Goal: Information Seeking & Learning: Learn about a topic

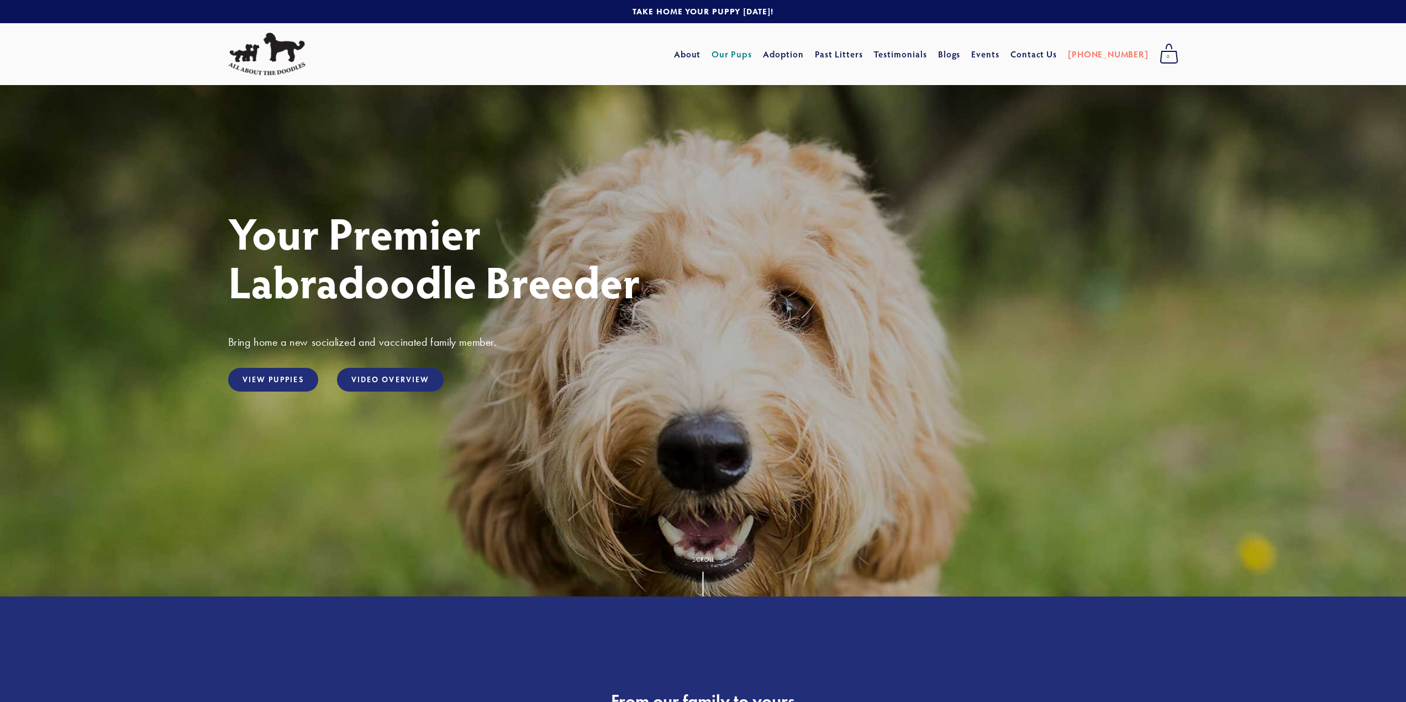
click at [752, 58] on link "Our Pups" at bounding box center [732, 54] width 40 height 20
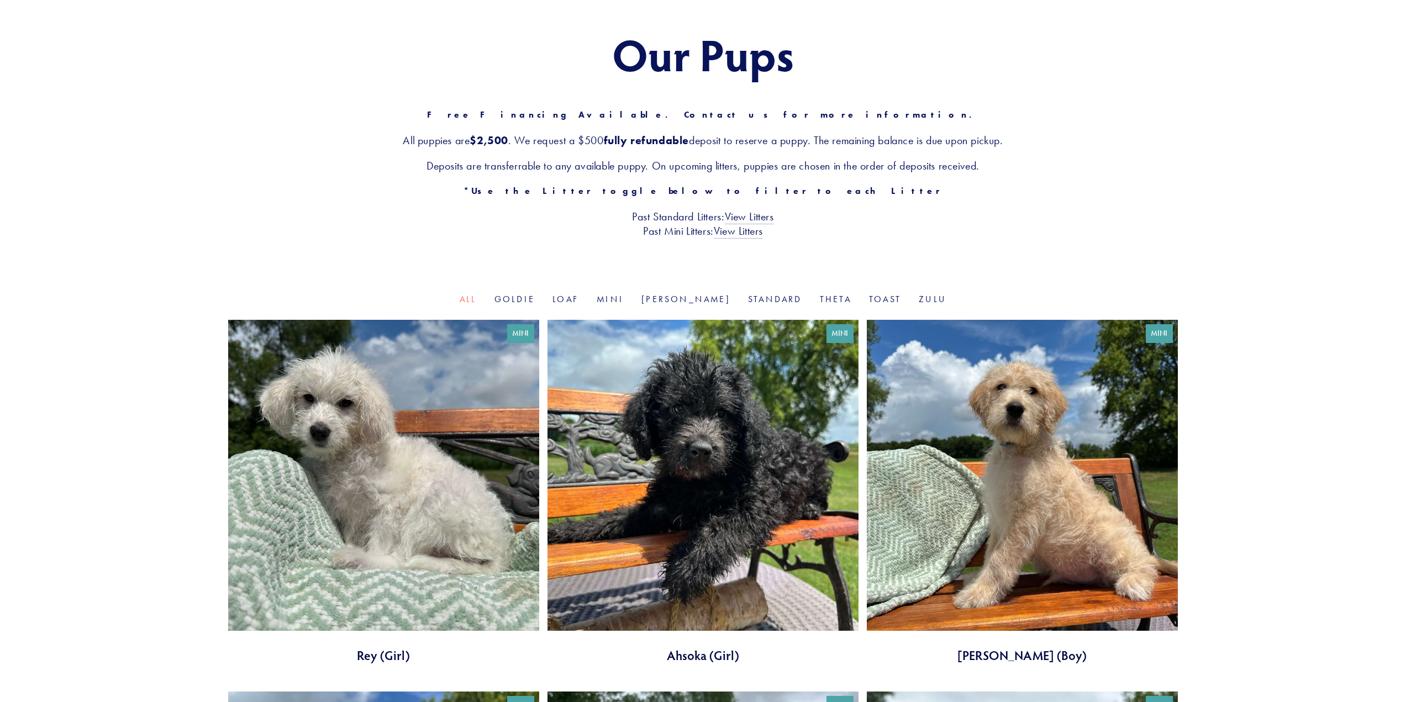
scroll to position [55, 0]
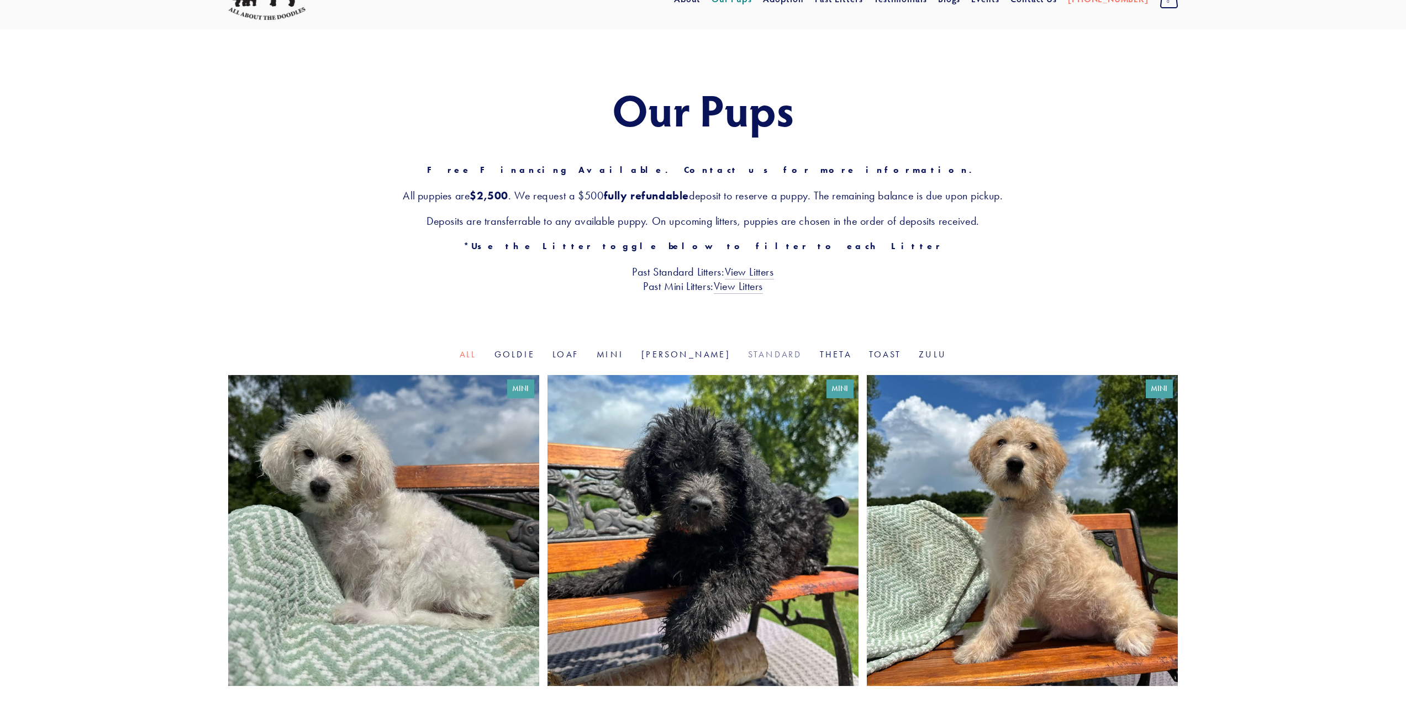
click at [748, 351] on link "Standard" at bounding box center [775, 354] width 54 height 10
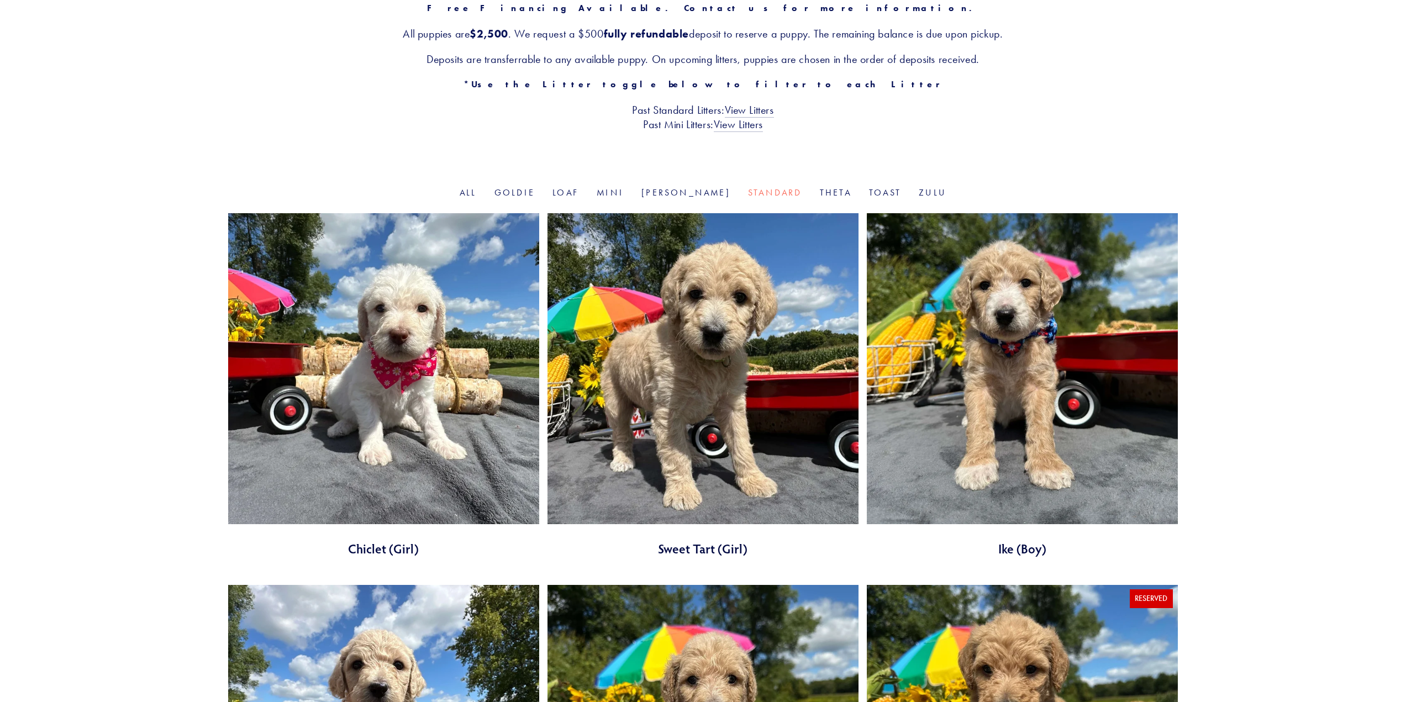
scroll to position [276, 0]
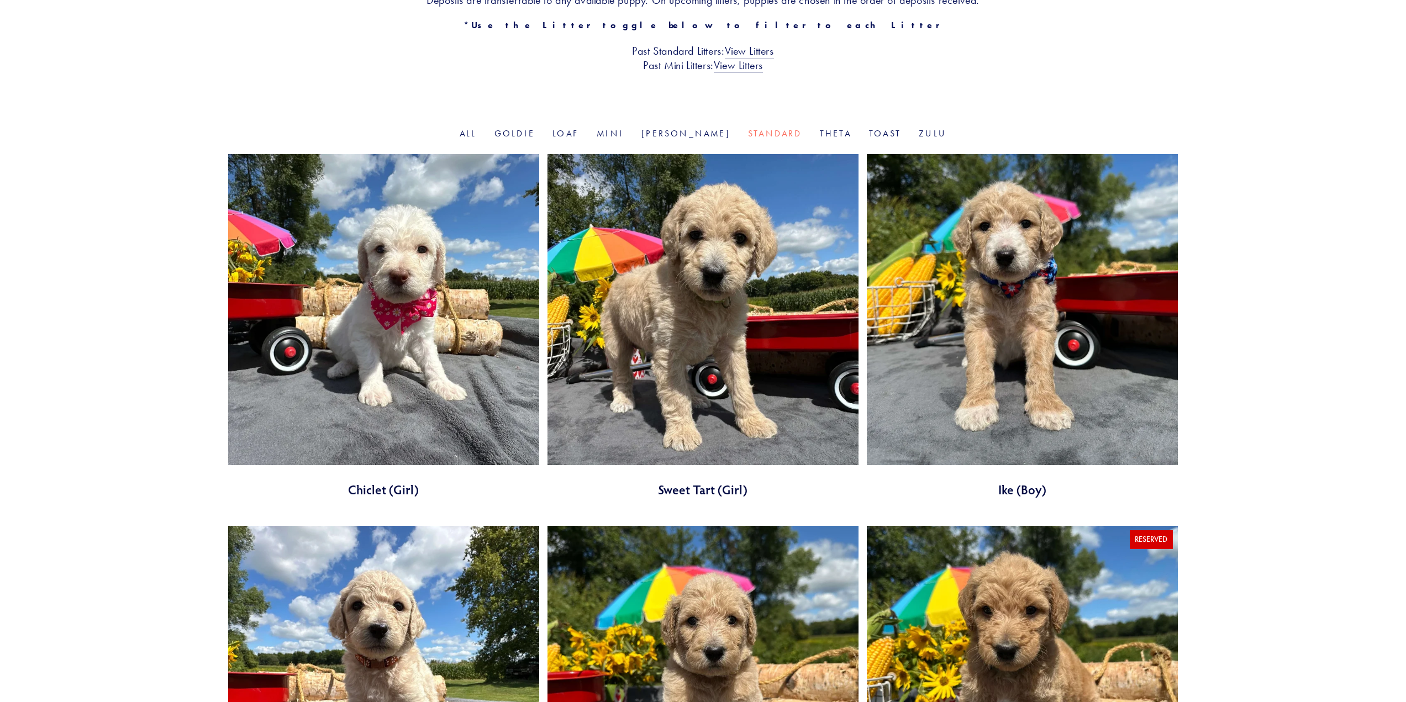
click at [676, 296] on link at bounding box center [703, 326] width 311 height 344
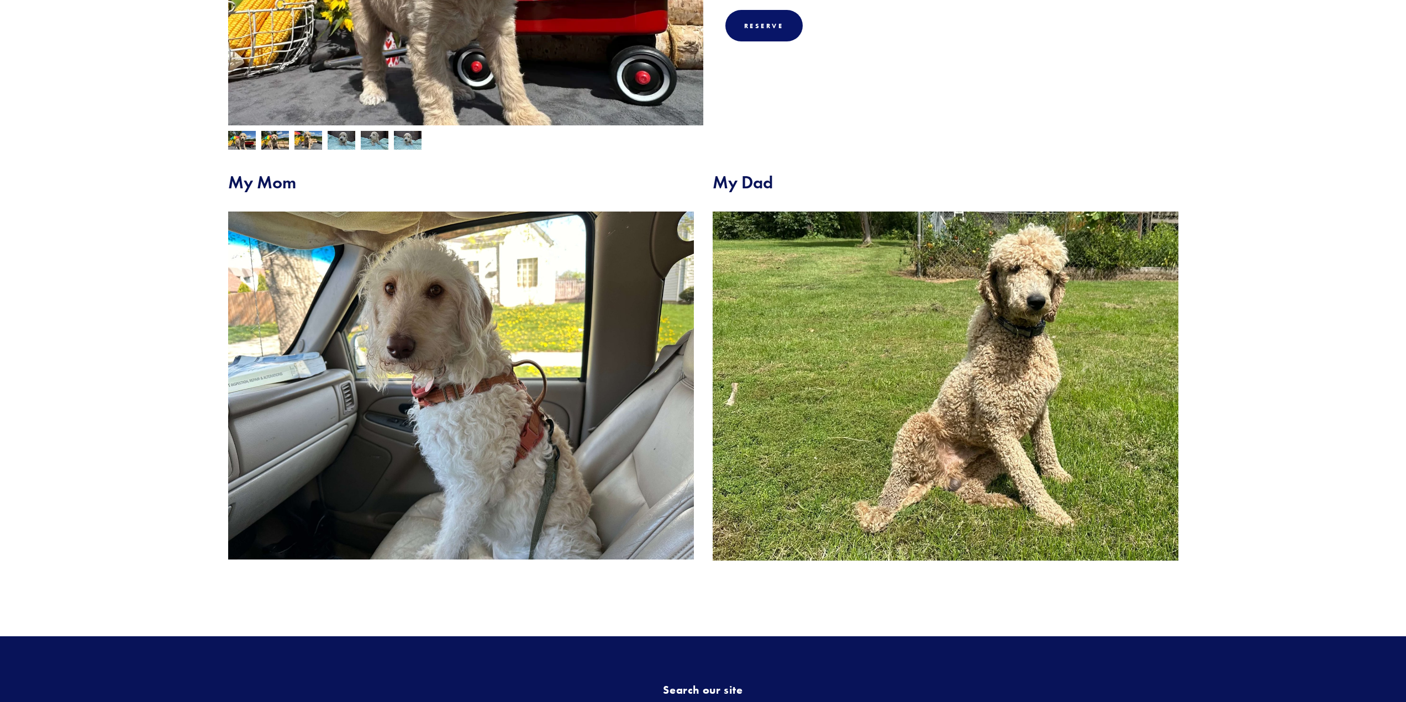
scroll to position [387, 0]
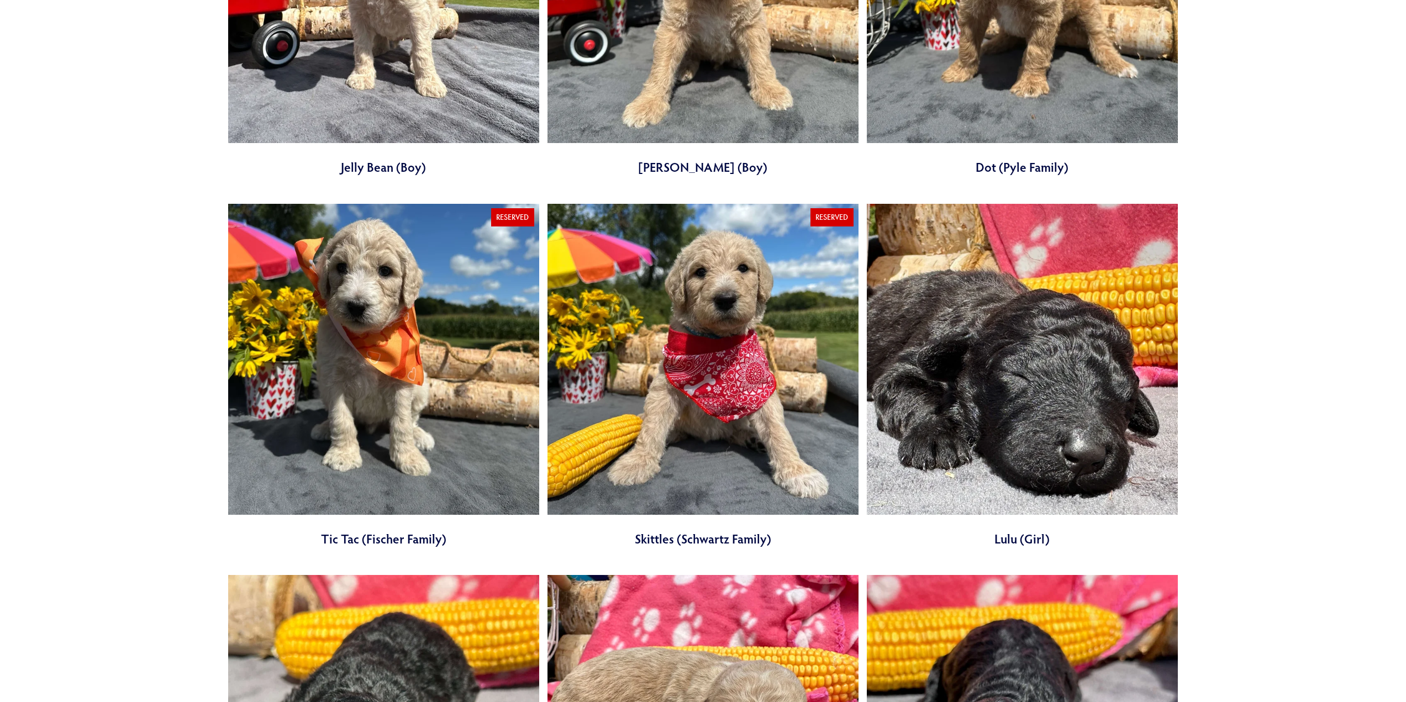
scroll to position [994, 0]
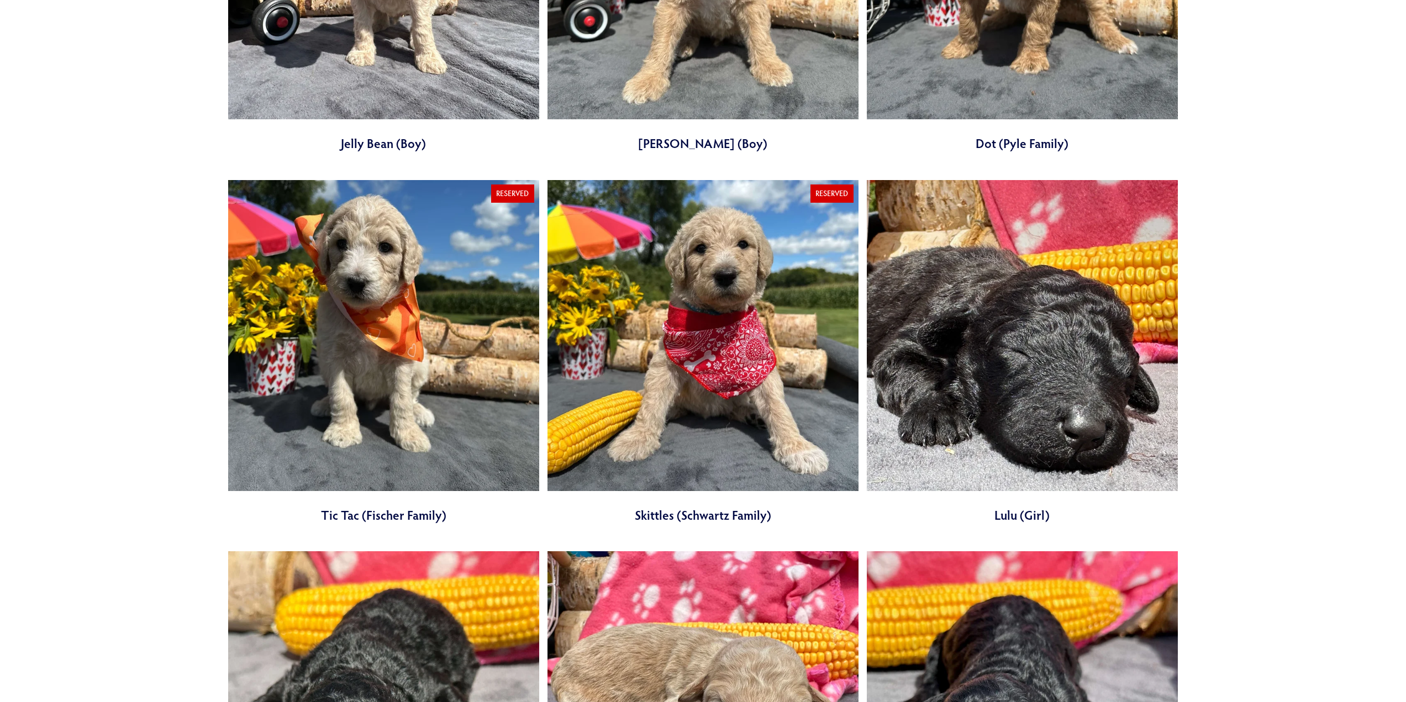
click at [932, 405] on link at bounding box center [1022, 352] width 311 height 344
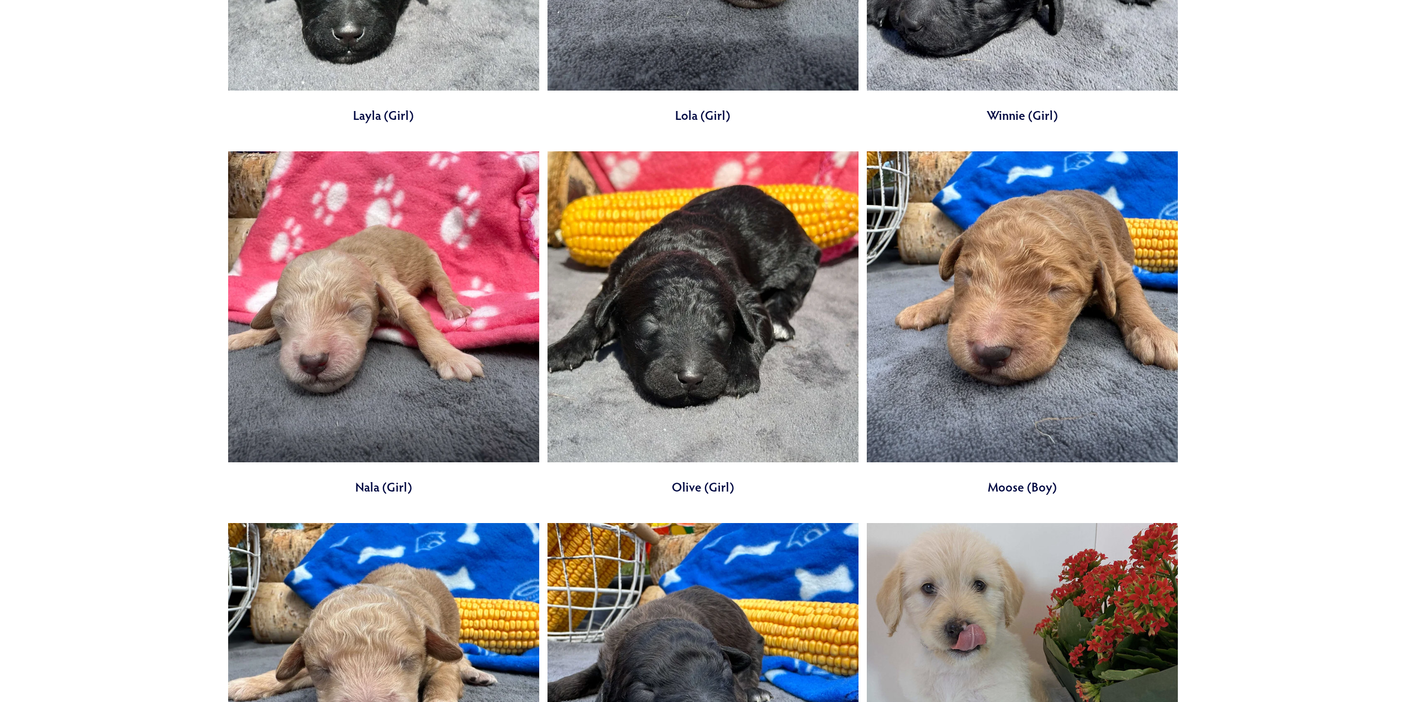
scroll to position [1768, 0]
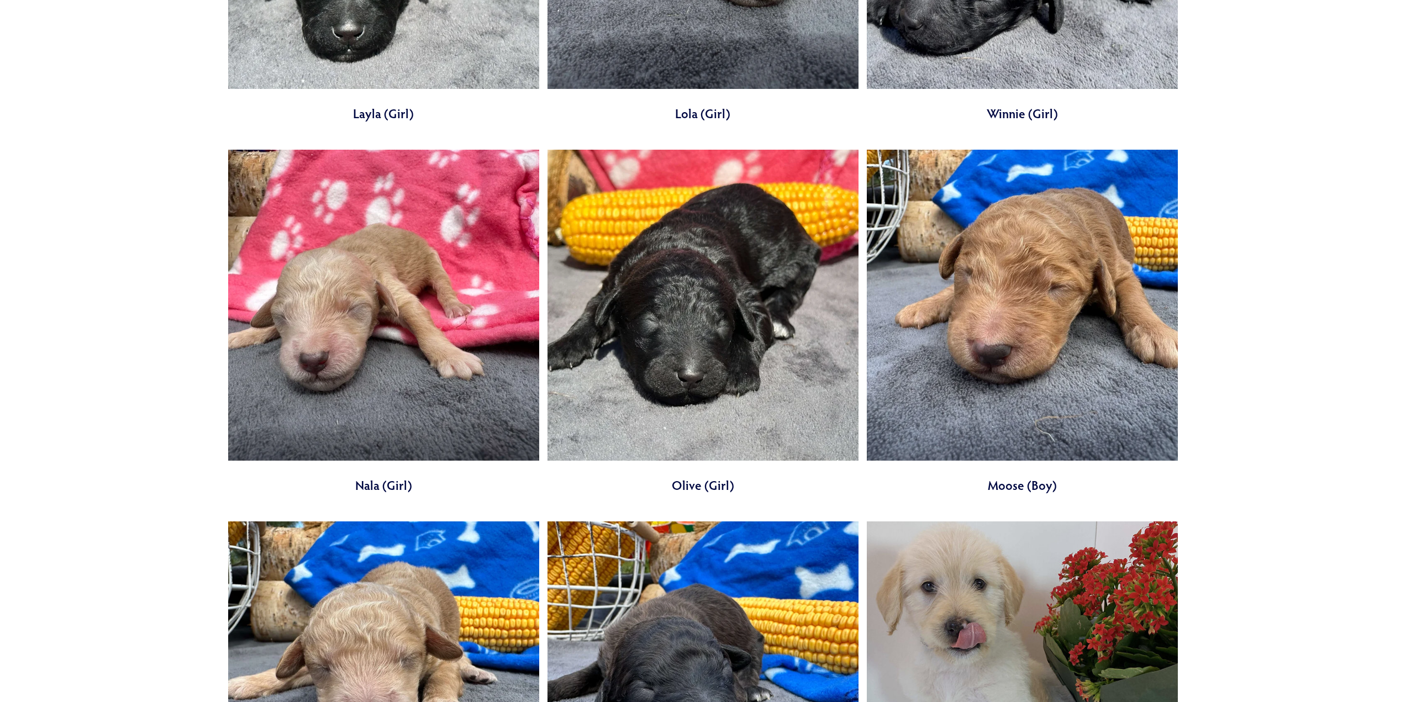
click at [932, 405] on link at bounding box center [1022, 322] width 311 height 344
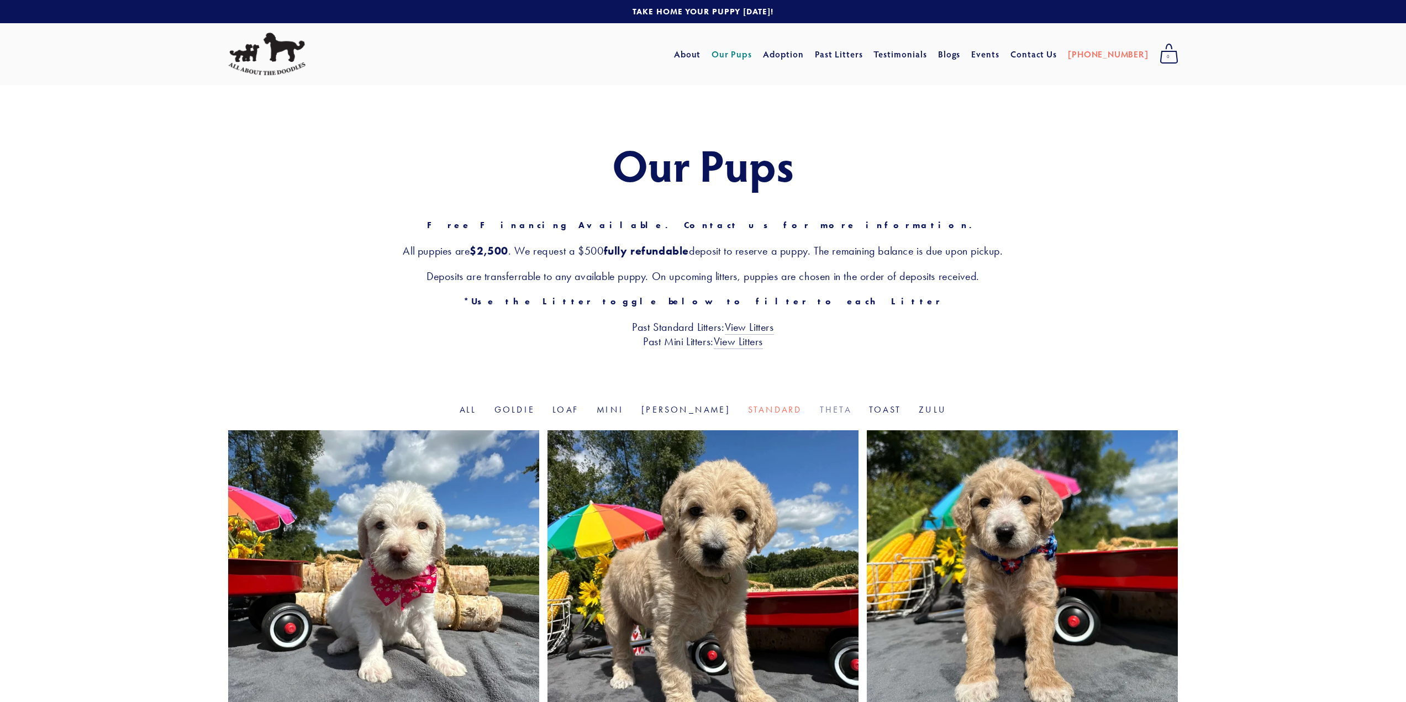
click at [820, 409] on link "Theta" at bounding box center [835, 409] width 31 height 10
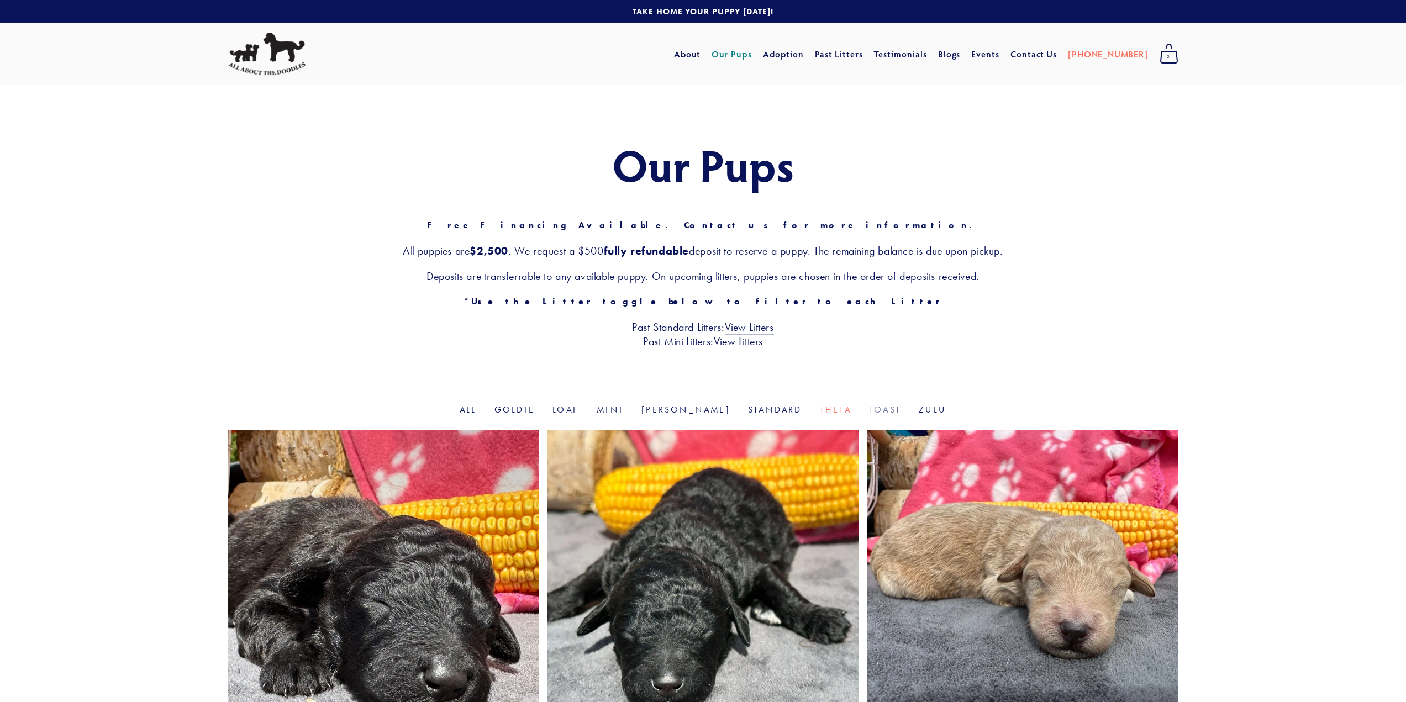
click at [869, 407] on link "Toast" at bounding box center [885, 409] width 32 height 10
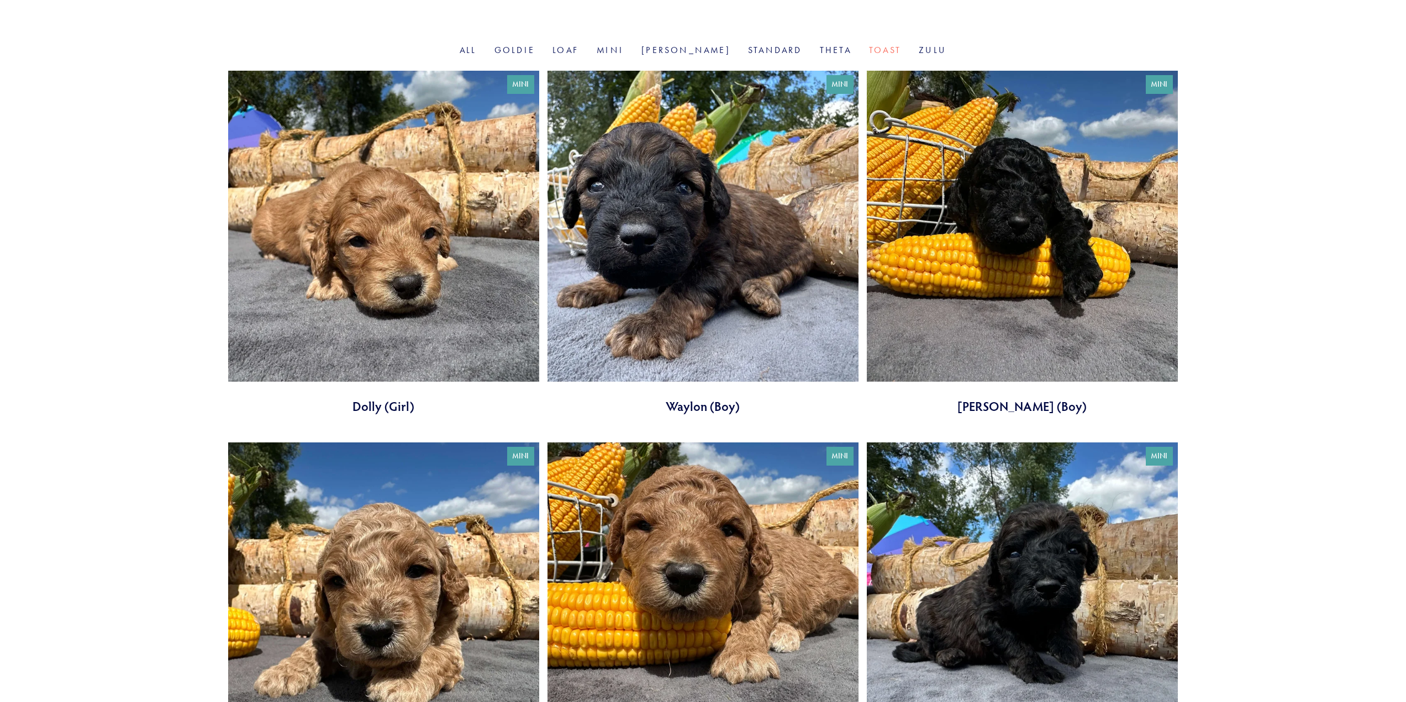
scroll to position [134, 0]
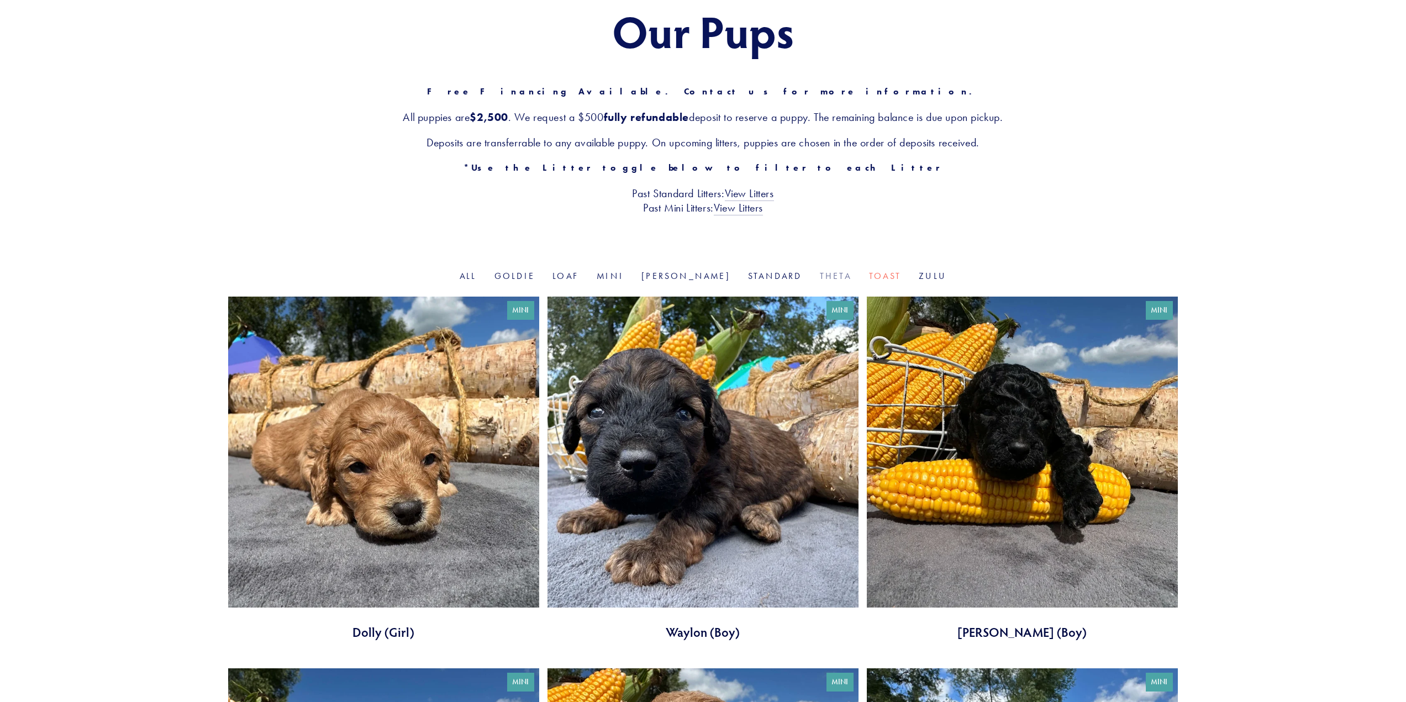
click at [820, 280] on link "Theta" at bounding box center [835, 276] width 31 height 10
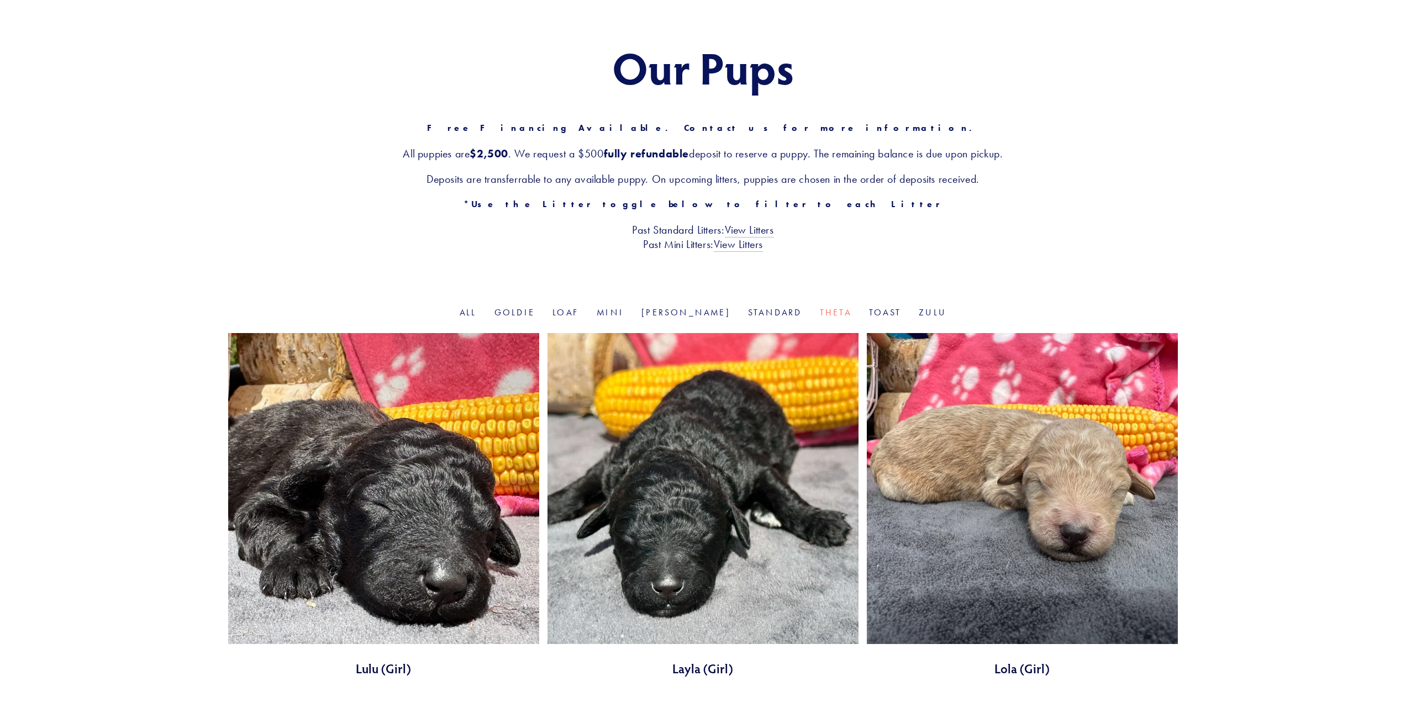
scroll to position [55, 0]
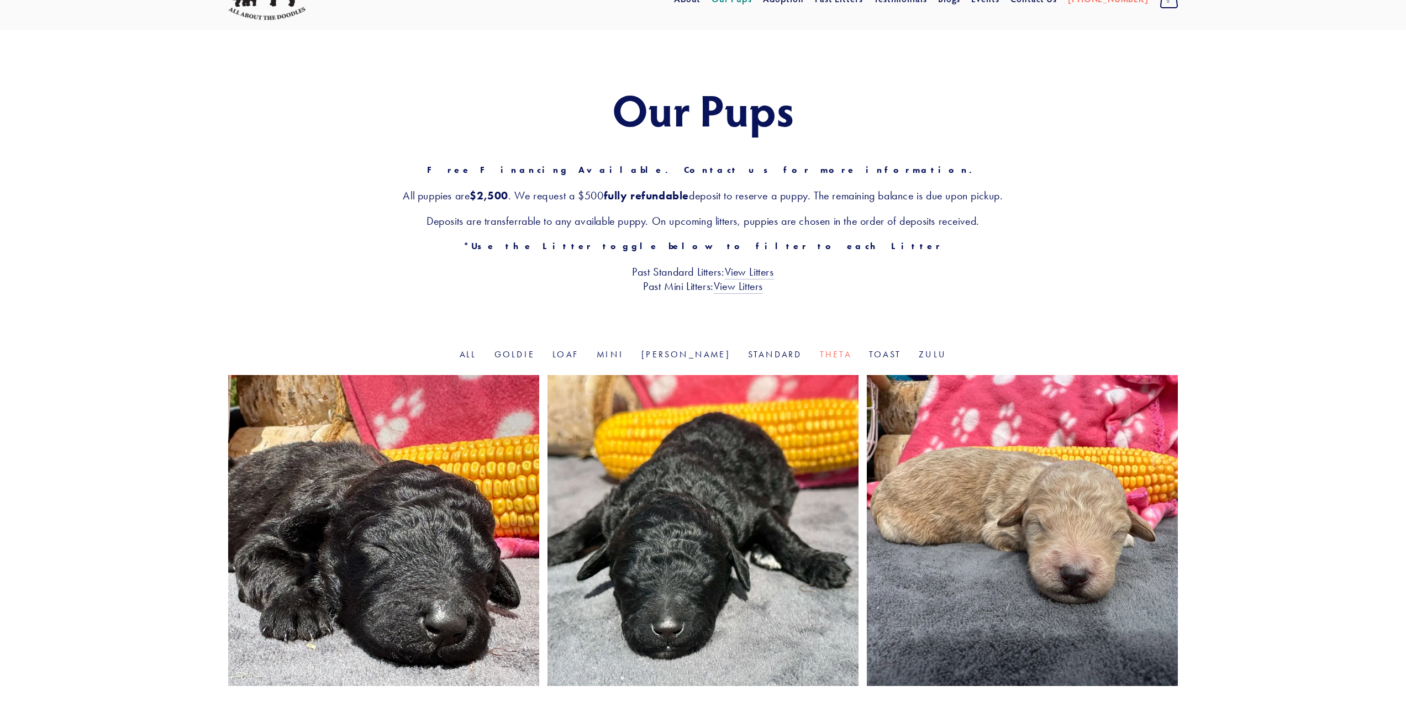
click at [664, 486] on link at bounding box center [703, 547] width 311 height 344
click at [919, 352] on link "Zulu" at bounding box center [933, 354] width 28 height 10
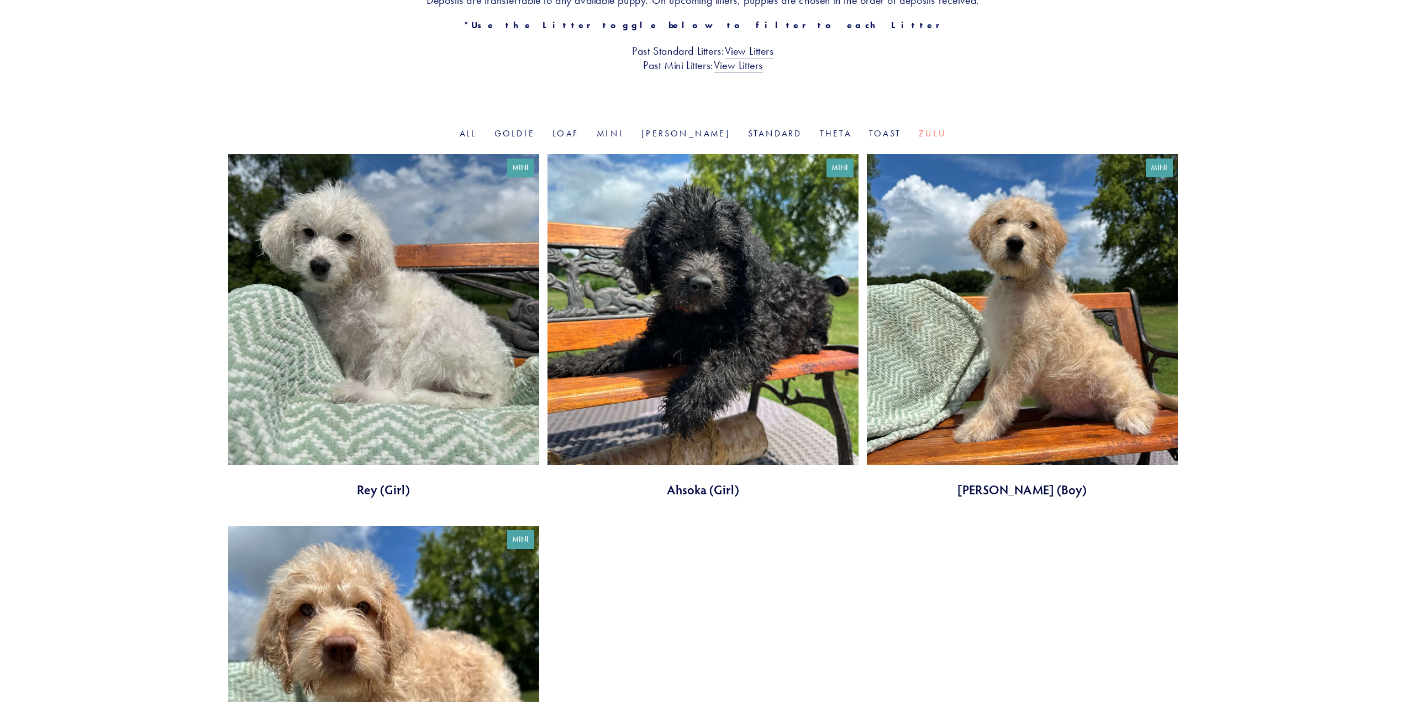
scroll to position [221, 0]
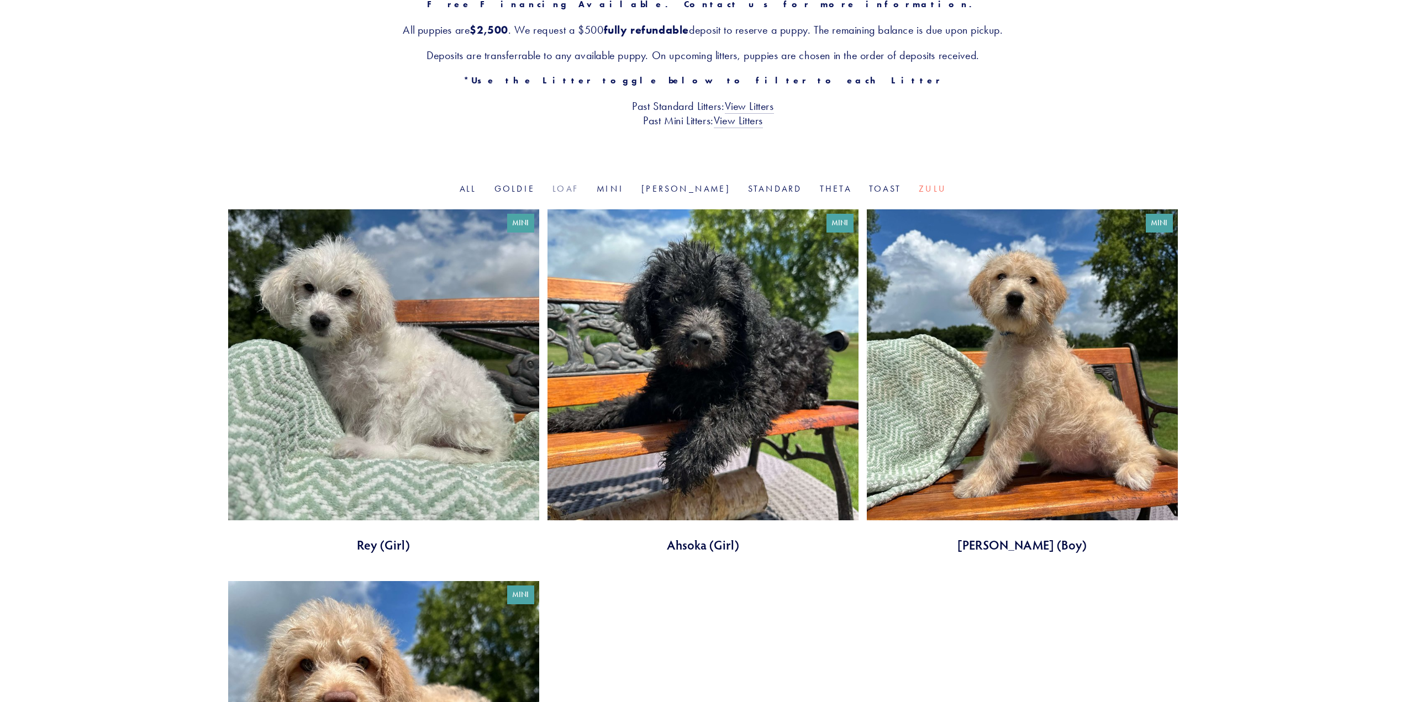
click at [579, 188] on link "Loaf" at bounding box center [566, 188] width 27 height 10
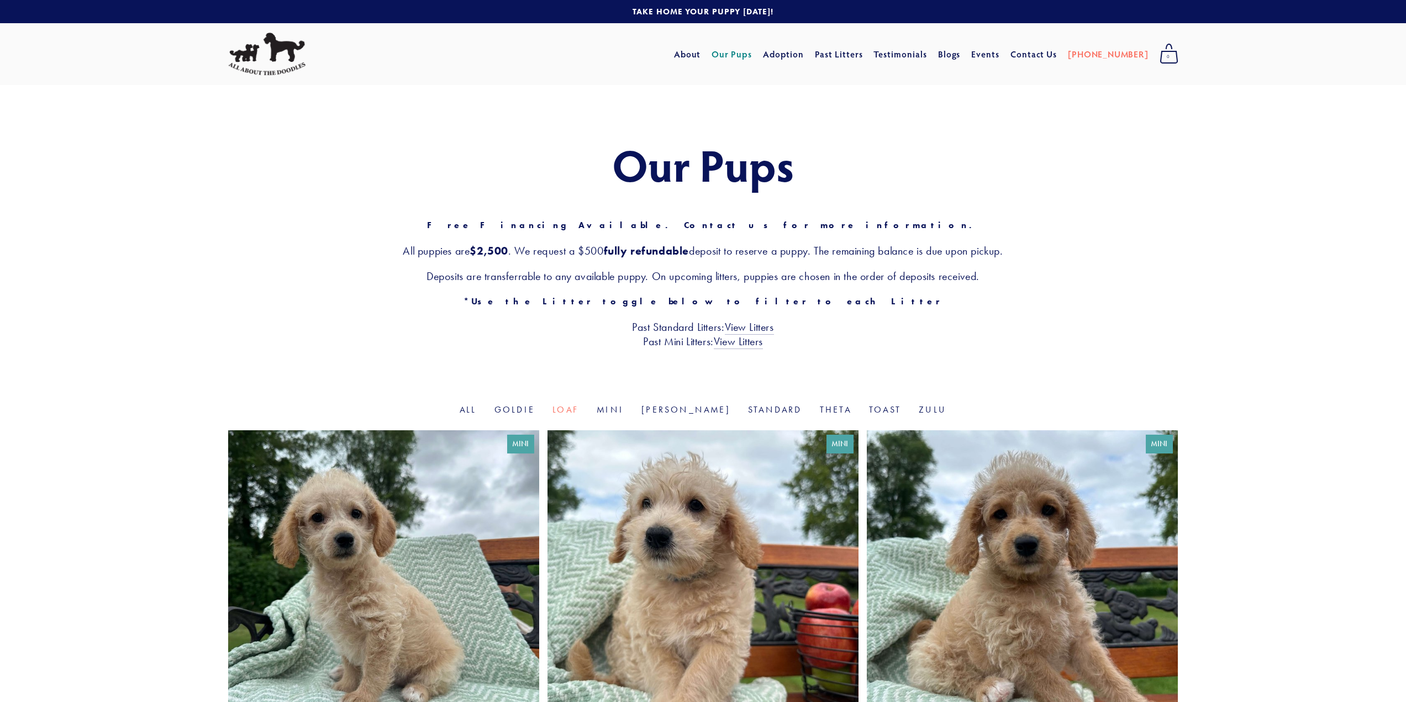
click at [487, 533] on link at bounding box center [383, 602] width 311 height 344
click at [549, 403] on div "Our Pups Free Financing Available. Contact us for more information. All puppies…" at bounding box center [703, 244] width 1061 height 319
click at [535, 415] on li "Goldie" at bounding box center [515, 410] width 40 height 13
click at [535, 409] on link "Goldie" at bounding box center [515, 409] width 40 height 10
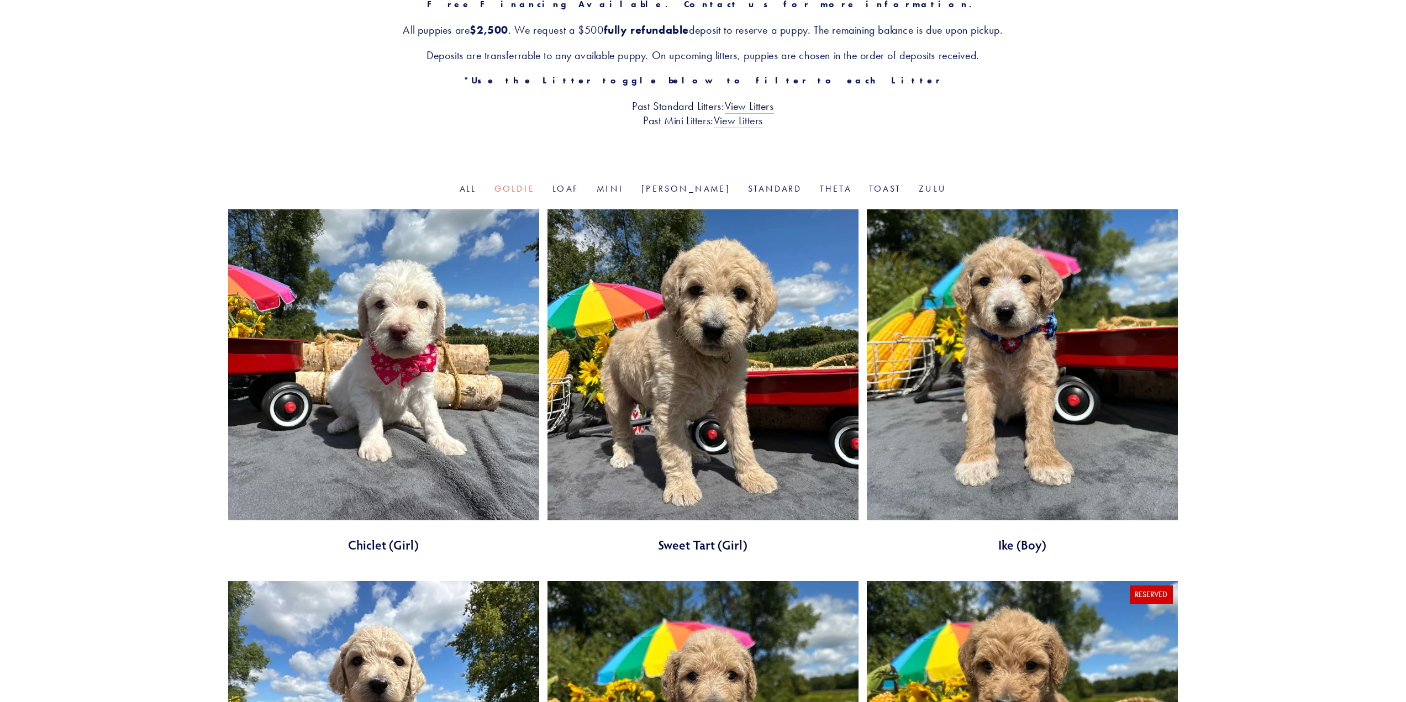
scroll to position [55, 0]
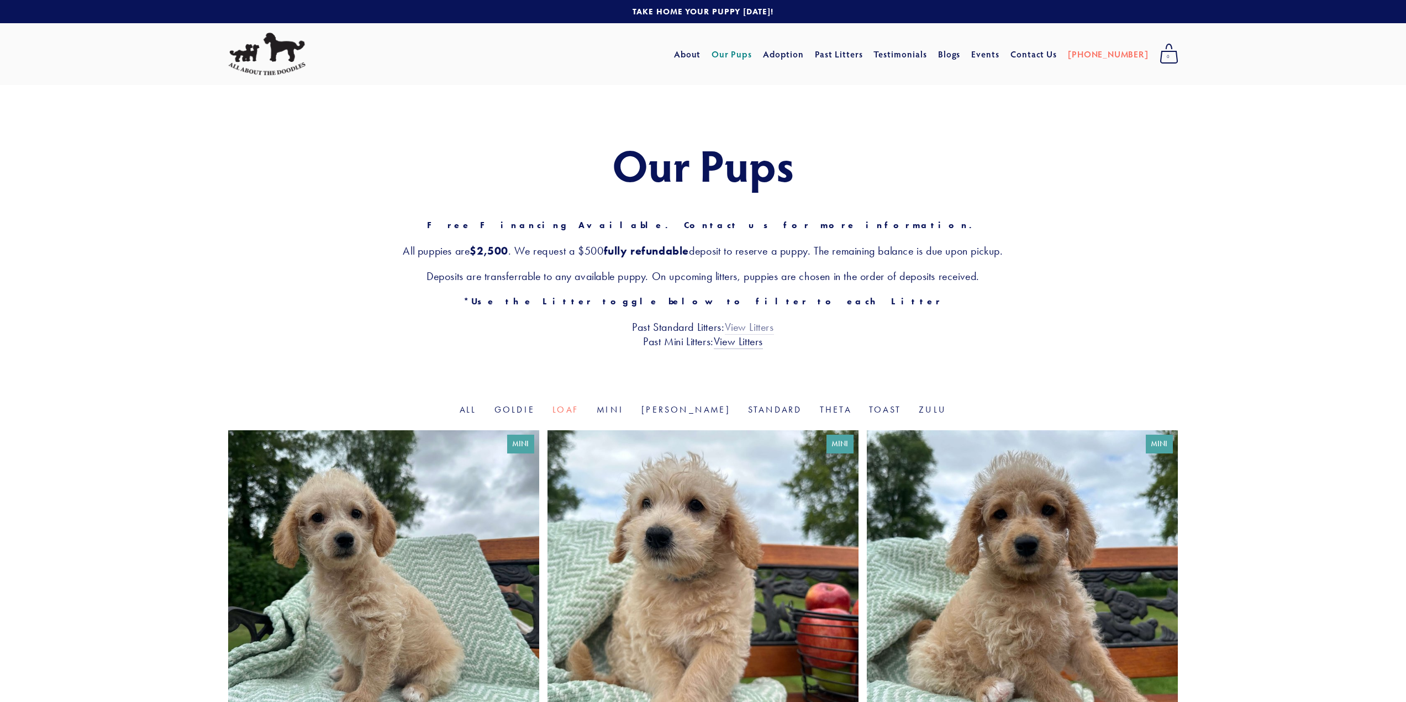
click at [750, 329] on link "View Litters" at bounding box center [749, 327] width 49 height 14
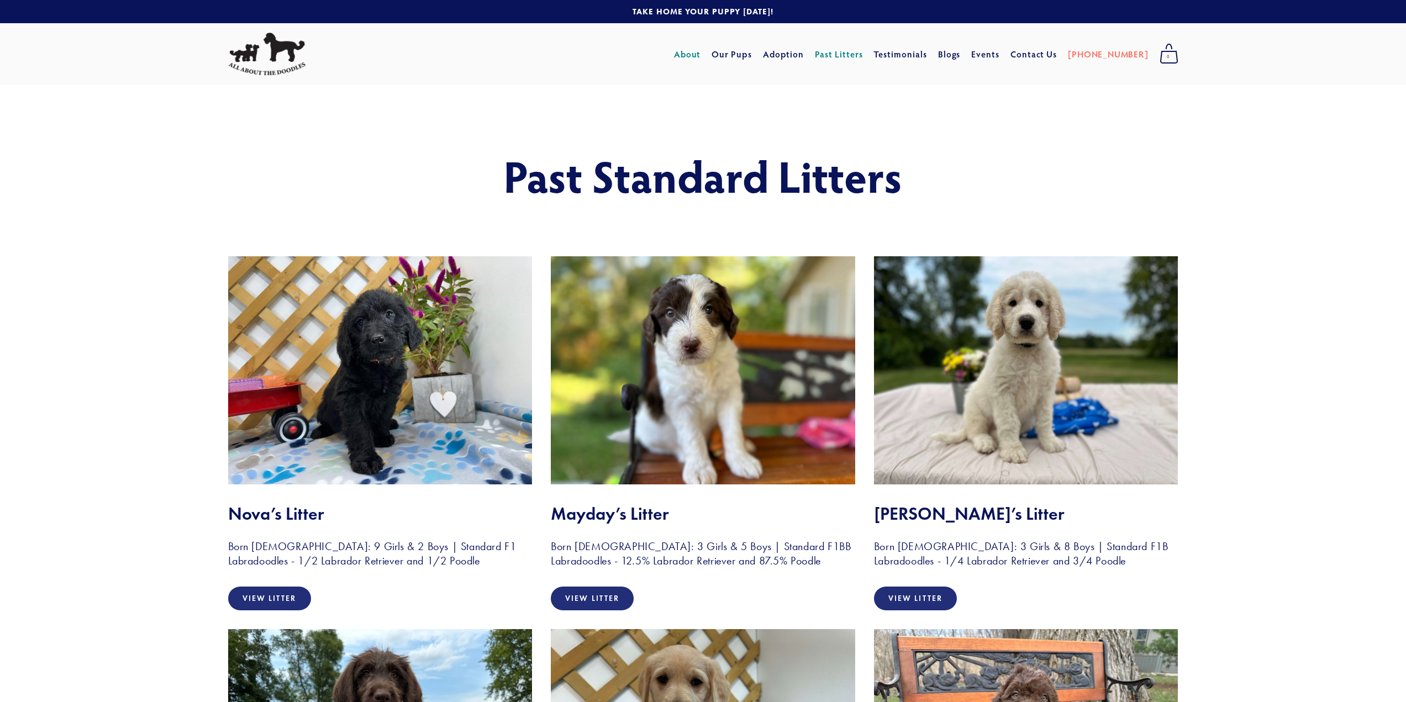
click at [701, 57] on link "About" at bounding box center [687, 54] width 27 height 20
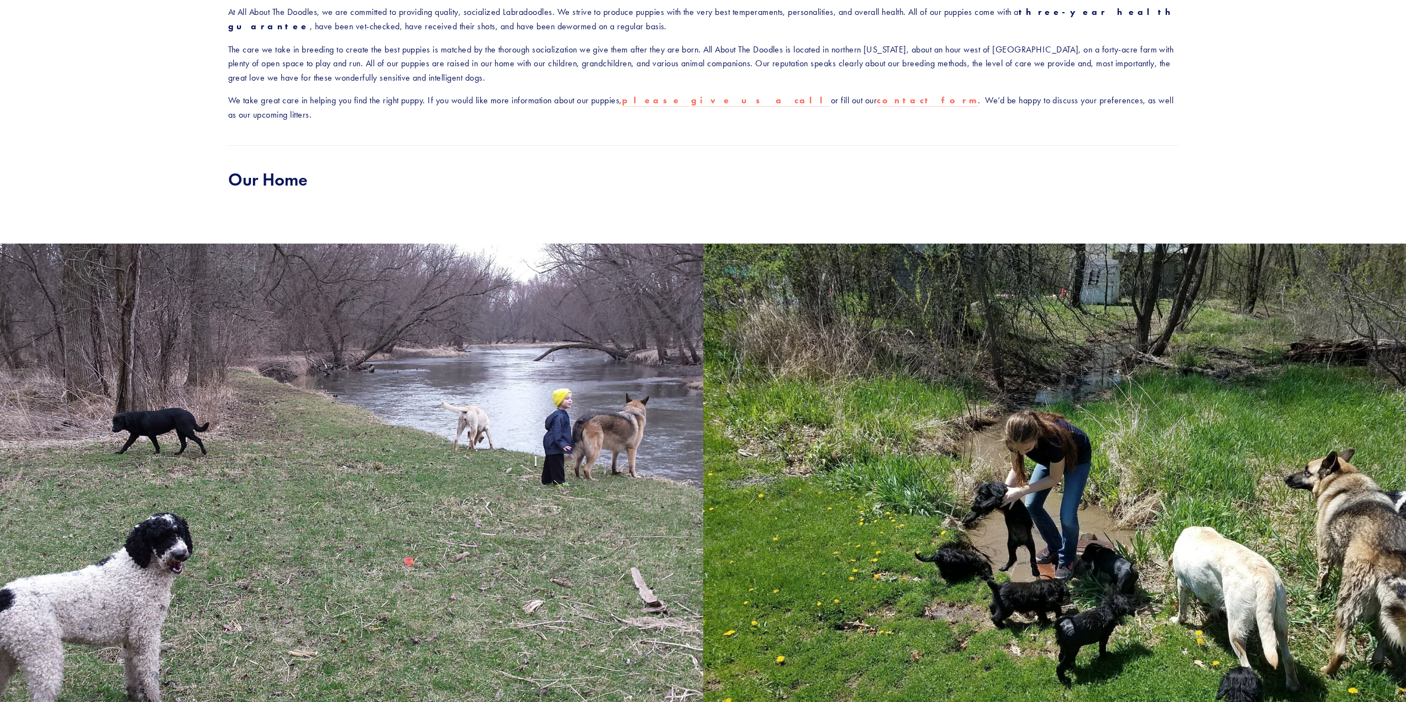
scroll to position [553, 0]
